Goal: Communication & Community: Answer question/provide support

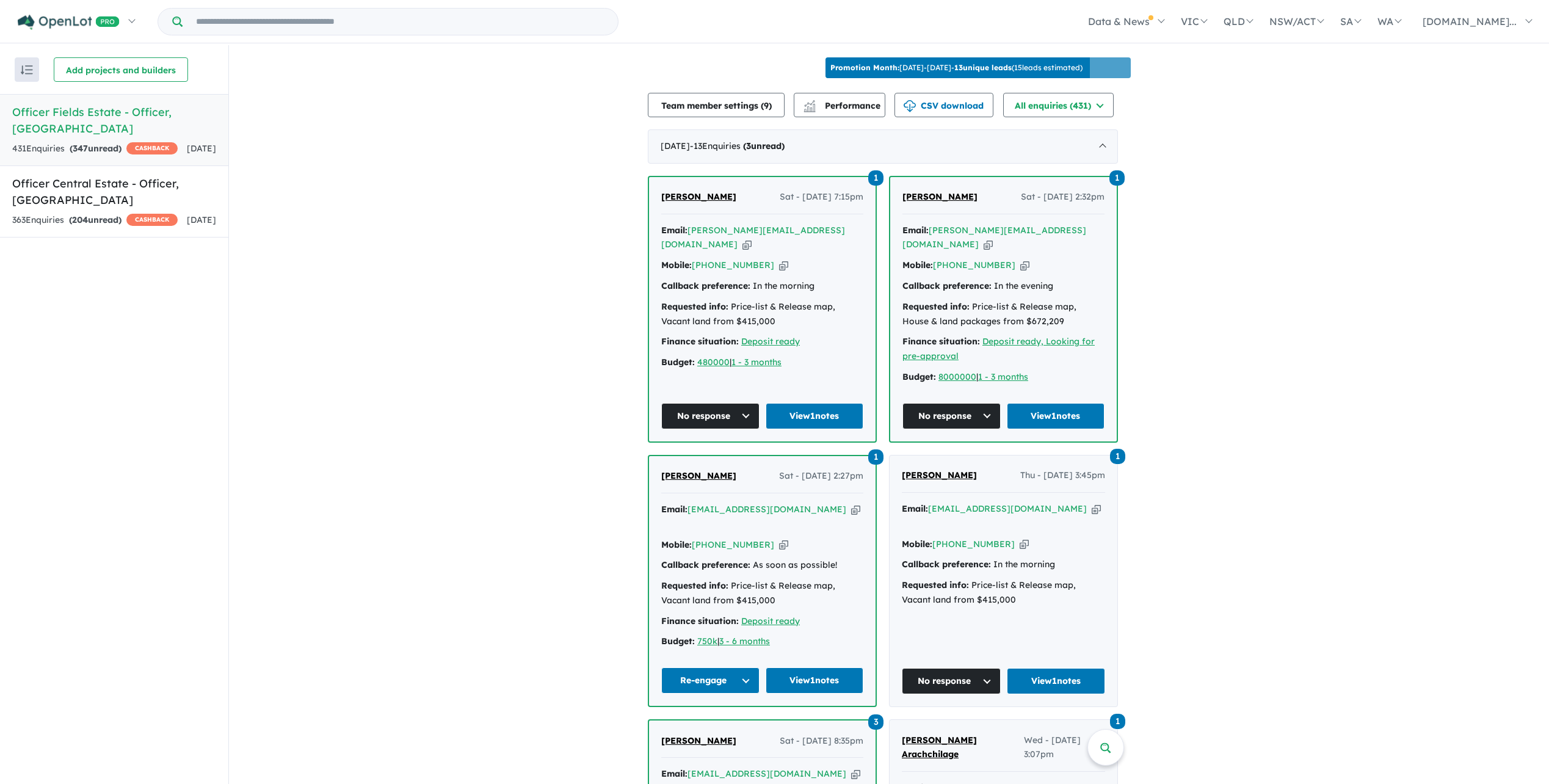
scroll to position [611, 0]
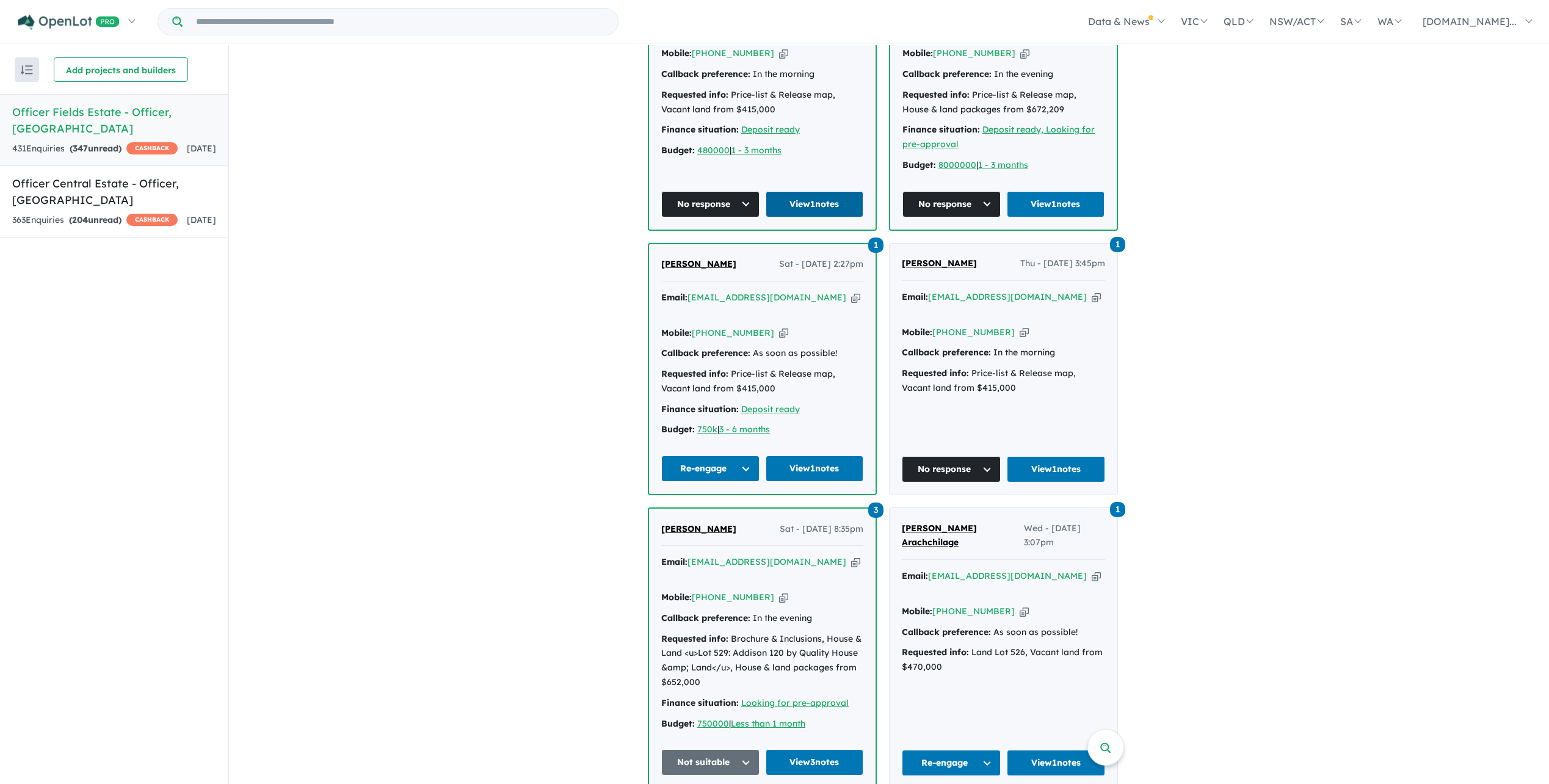
click at [817, 213] on link "View 1 notes" at bounding box center [815, 204] width 99 height 26
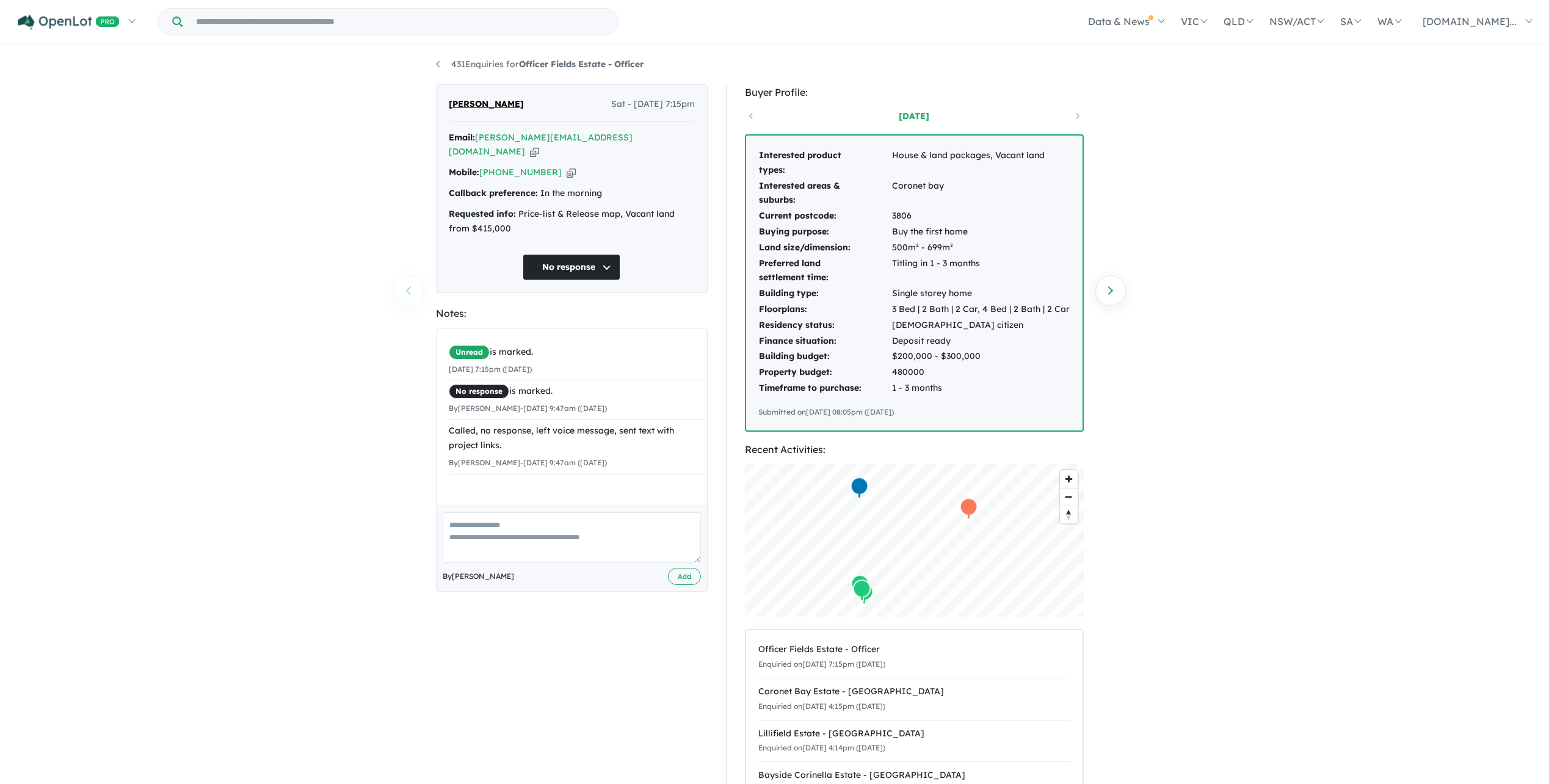
click at [609, 254] on button "No response" at bounding box center [571, 267] width 98 height 26
click at [571, 338] on button "Re-engage" at bounding box center [576, 352] width 106 height 28
click at [475, 522] on textarea at bounding box center [571, 537] width 258 height 51
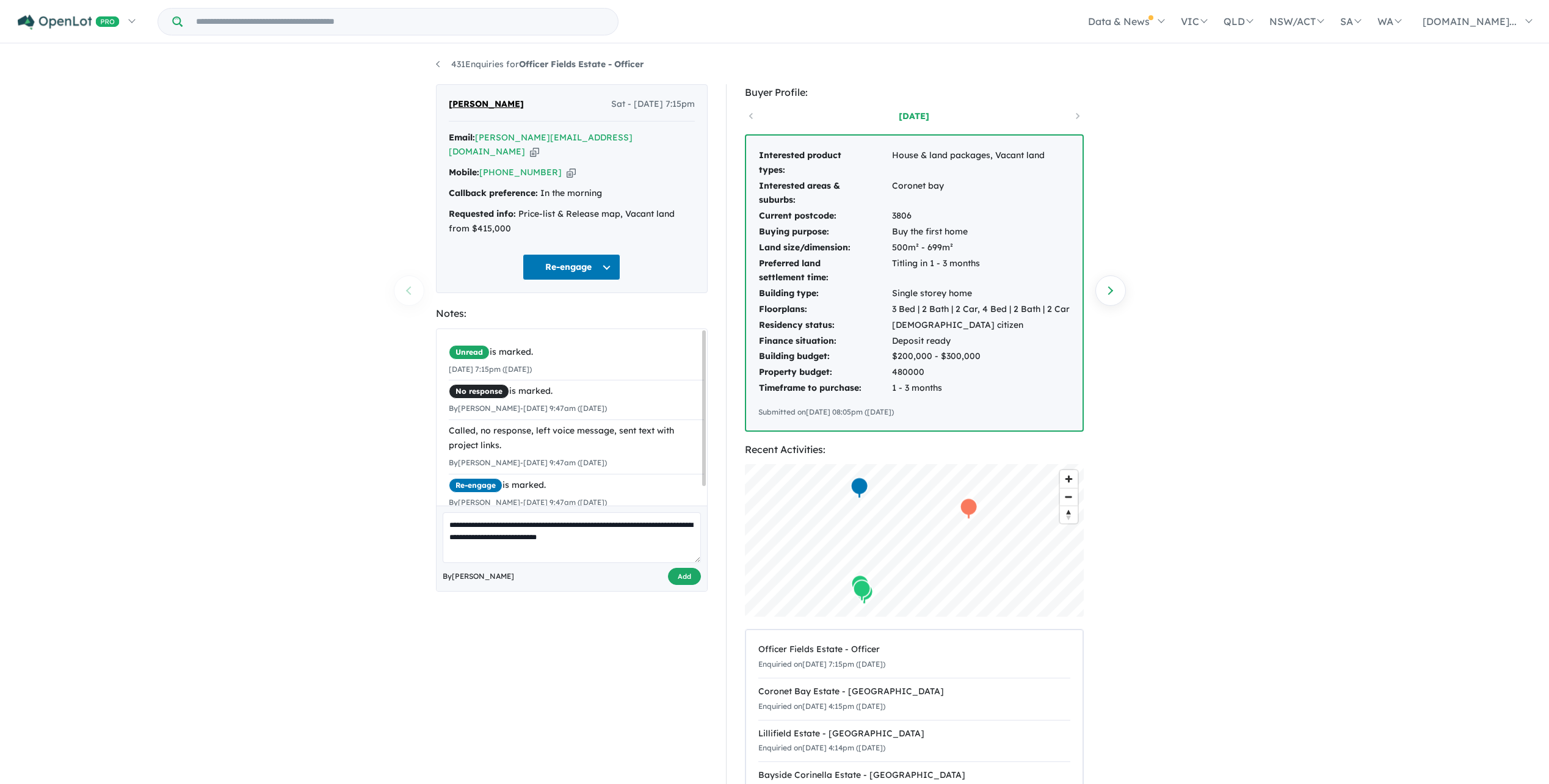
type textarea "**********"
click at [681, 568] on button "Add" at bounding box center [685, 576] width 33 height 18
